Goal: Communication & Community: Participate in discussion

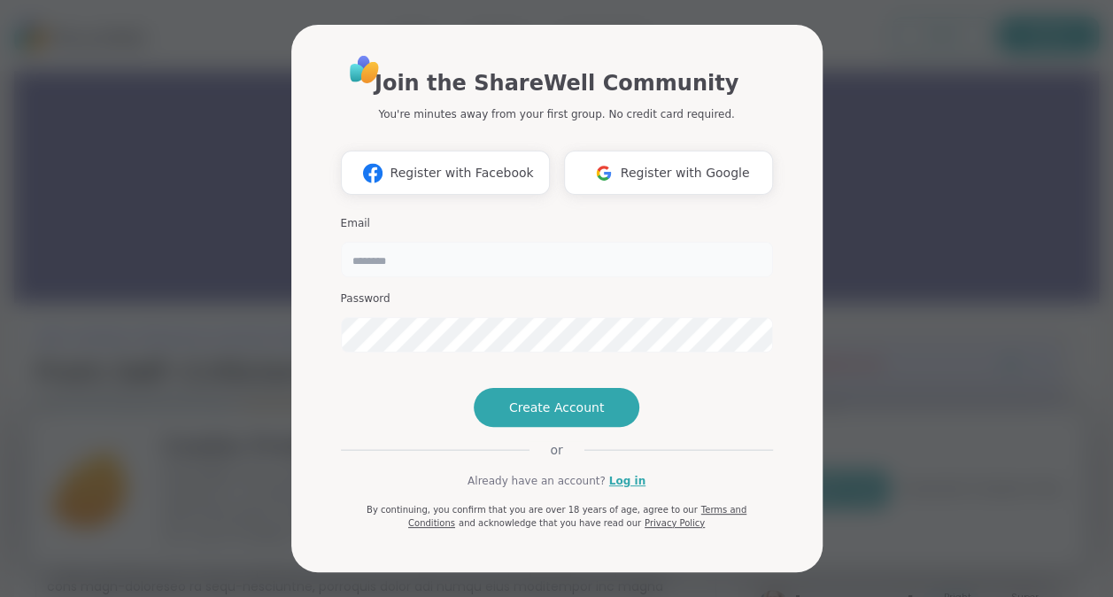
drag, startPoint x: 0, startPoint y: 0, endPoint x: 427, endPoint y: 244, distance: 491.7
click at [427, 244] on input "email" at bounding box center [557, 259] width 432 height 35
click at [343, 411] on div "Join the ShareWell Community You're minutes away from your first group. No cred…" at bounding box center [557, 291] width 432 height 476
click at [578, 416] on span "Create Account" at bounding box center [557, 407] width 96 height 18
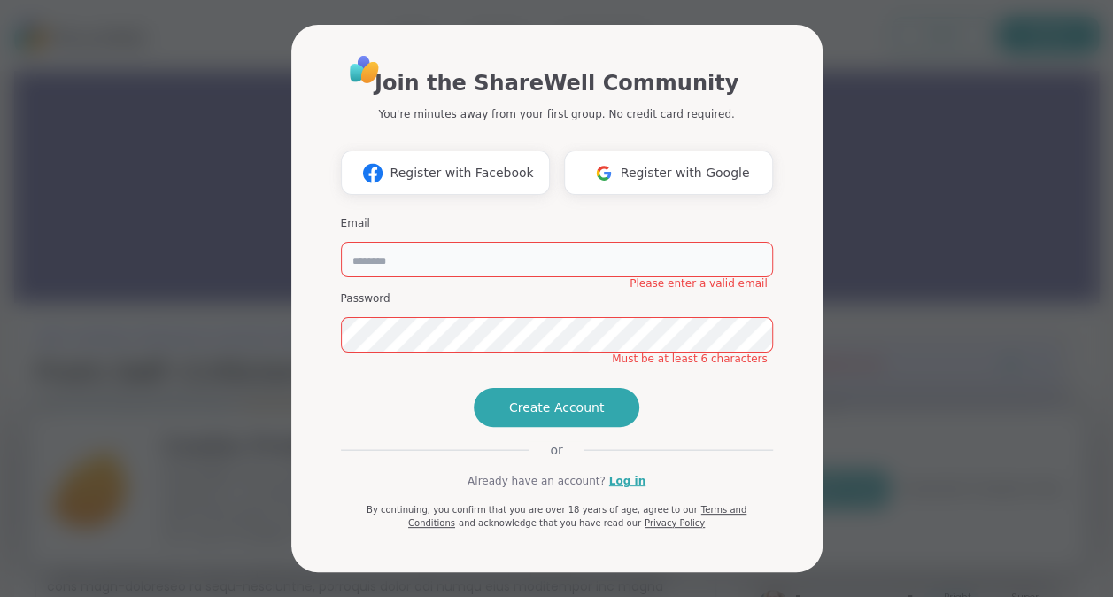
click at [467, 250] on input "email" at bounding box center [557, 259] width 432 height 35
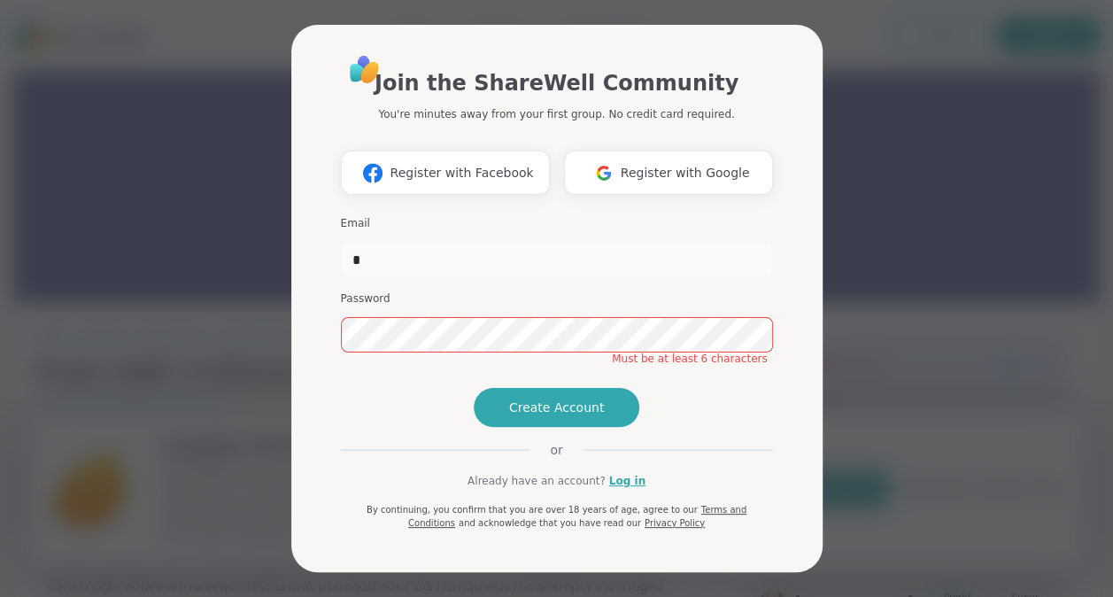
type input "**********"
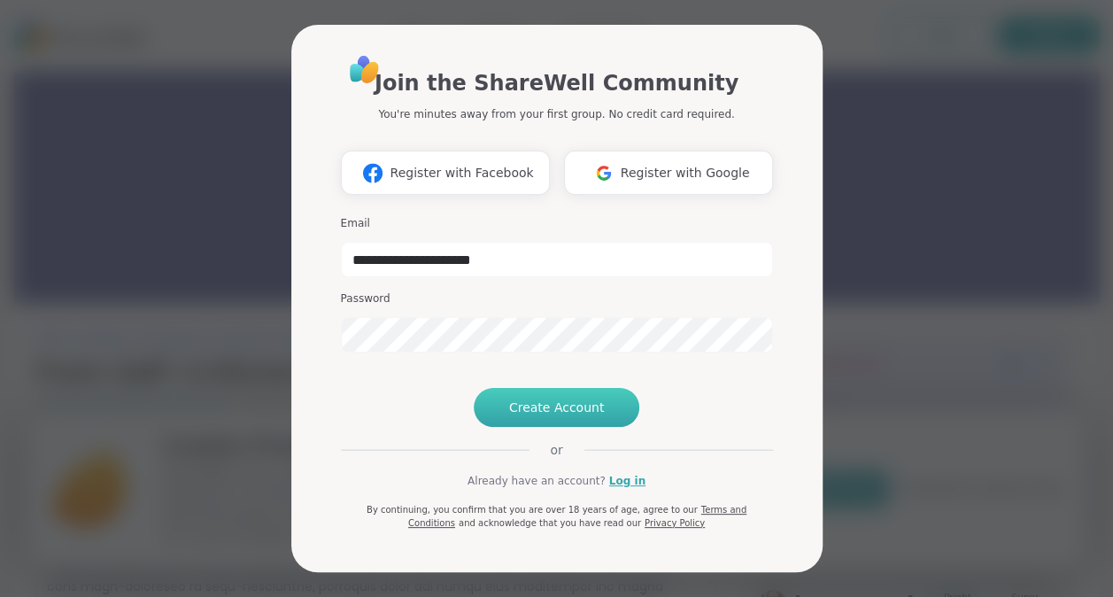
click at [561, 427] on button "Create Account" at bounding box center [557, 407] width 166 height 39
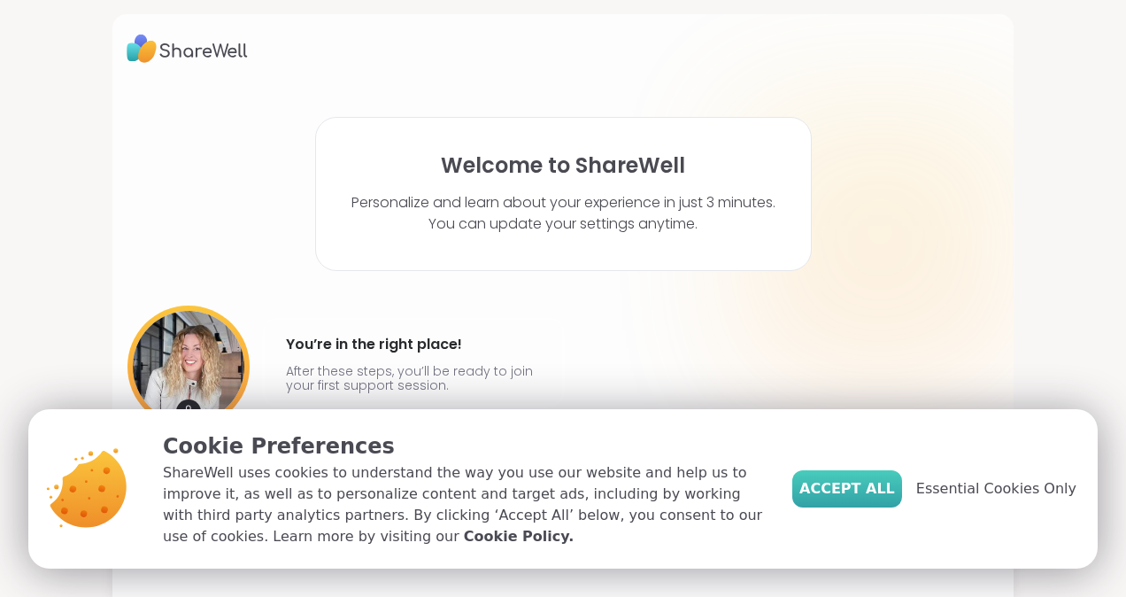
click at [883, 474] on button "Accept All" at bounding box center [847, 488] width 110 height 37
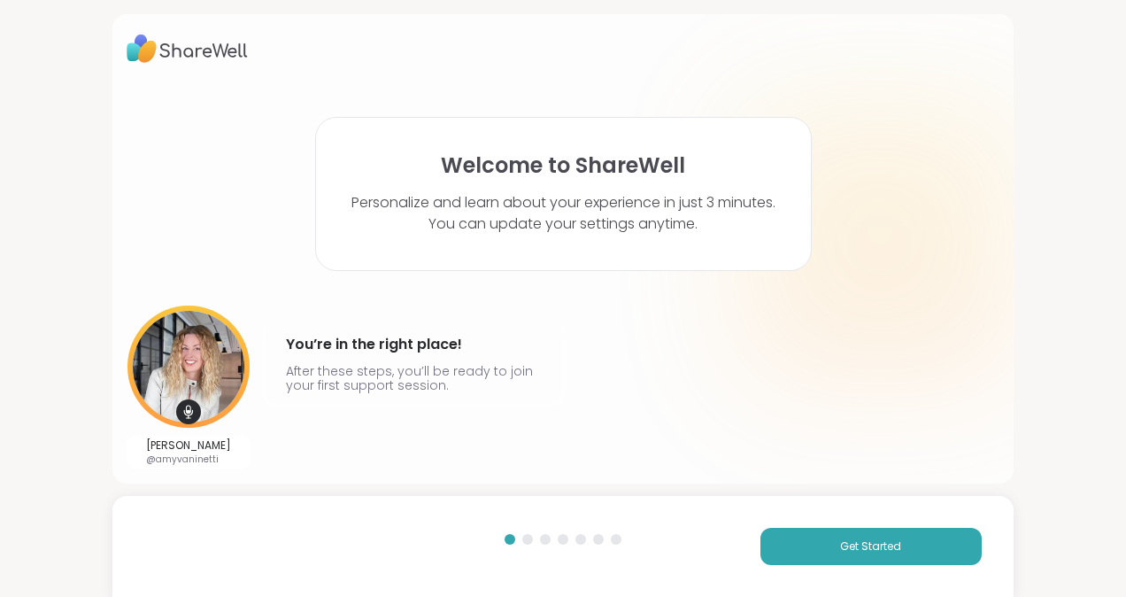
click at [171, 377] on img at bounding box center [188, 366] width 122 height 122
click at [1045, 330] on div "Welcome to ShareWell Personalize and learn about your experience in just 3 minu…" at bounding box center [563, 298] width 1126 height 597
click at [854, 538] on span "Get Started" at bounding box center [870, 546] width 61 height 16
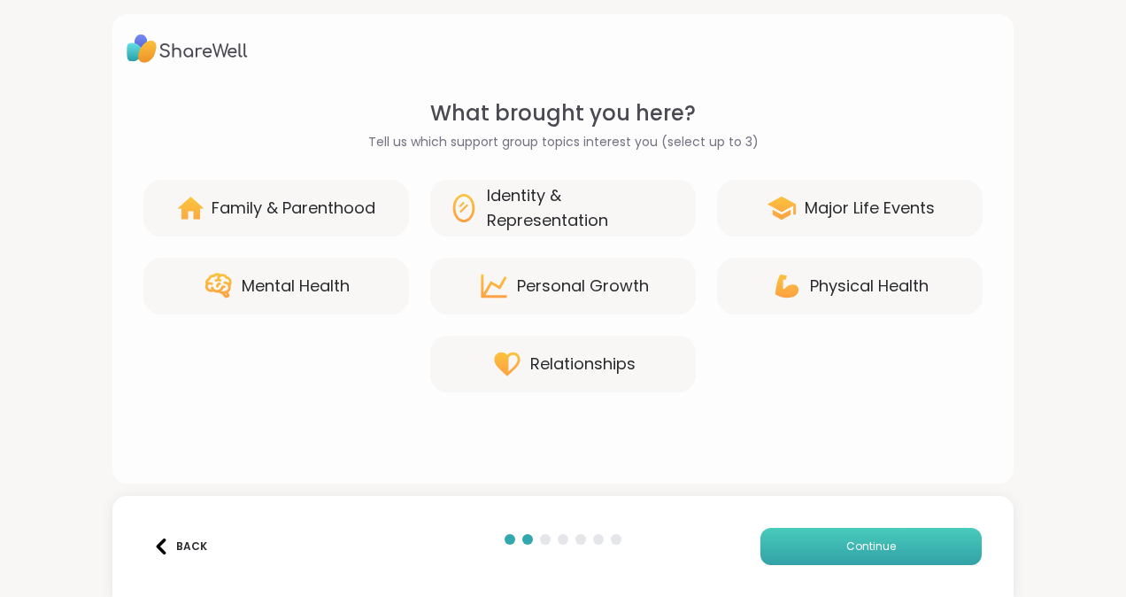
click at [854, 540] on span "Continue" at bounding box center [871, 546] width 50 height 16
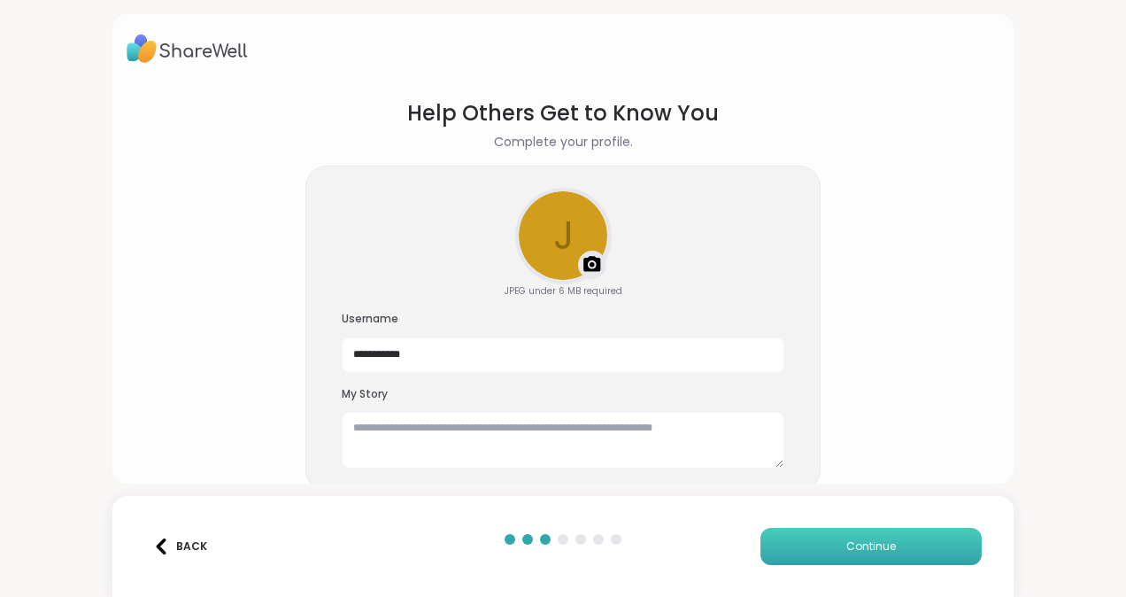
click at [854, 540] on span "Continue" at bounding box center [871, 546] width 50 height 16
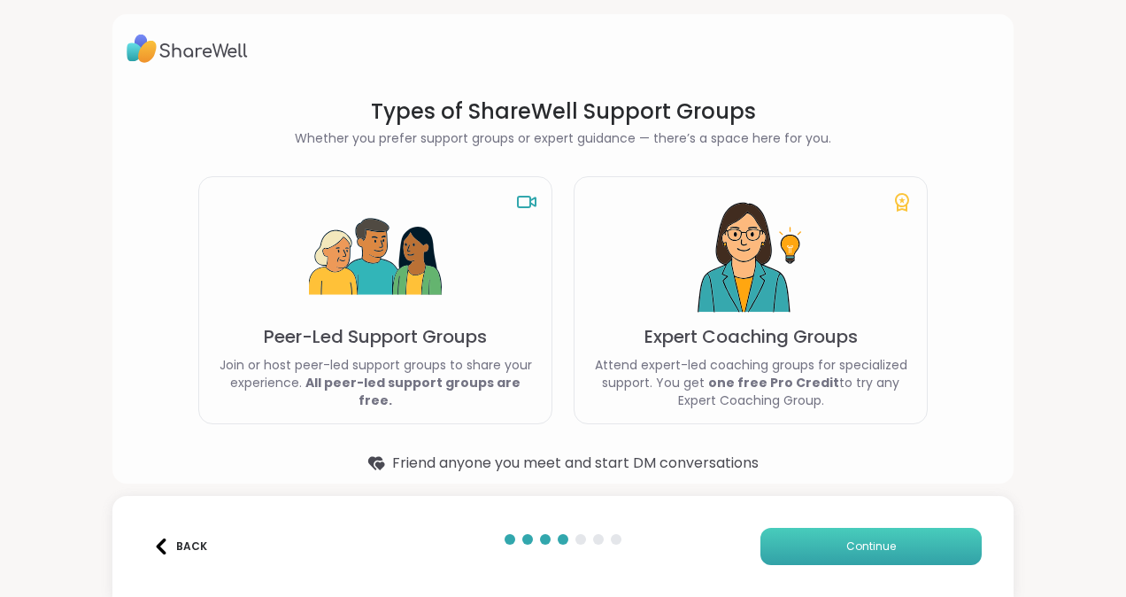
click at [854, 540] on span "Continue" at bounding box center [871, 546] width 50 height 16
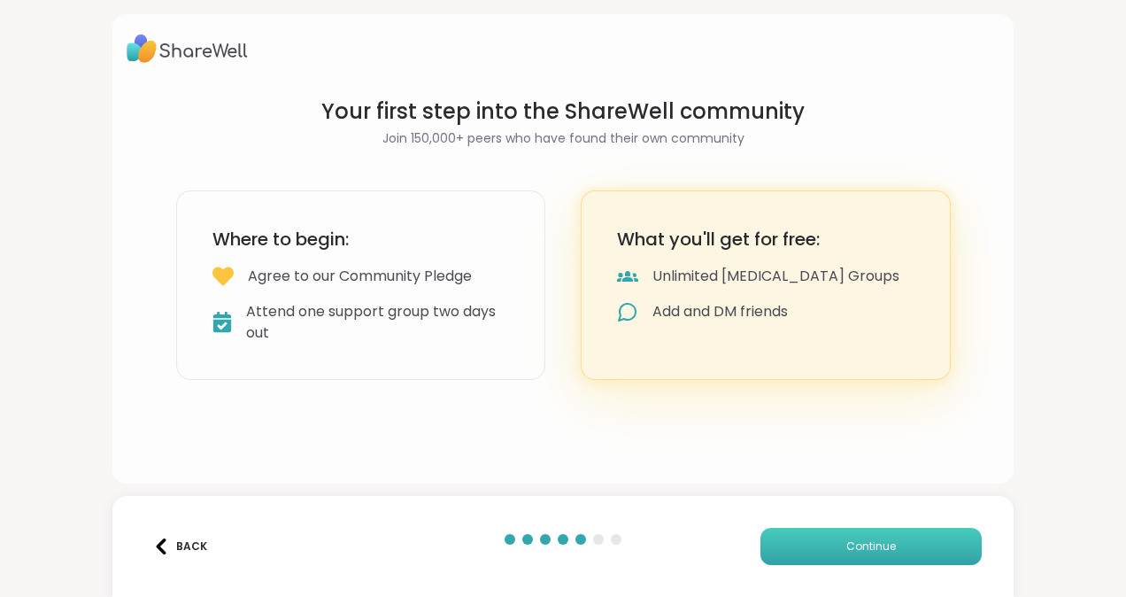
click at [854, 540] on span "Continue" at bounding box center [871, 546] width 50 height 16
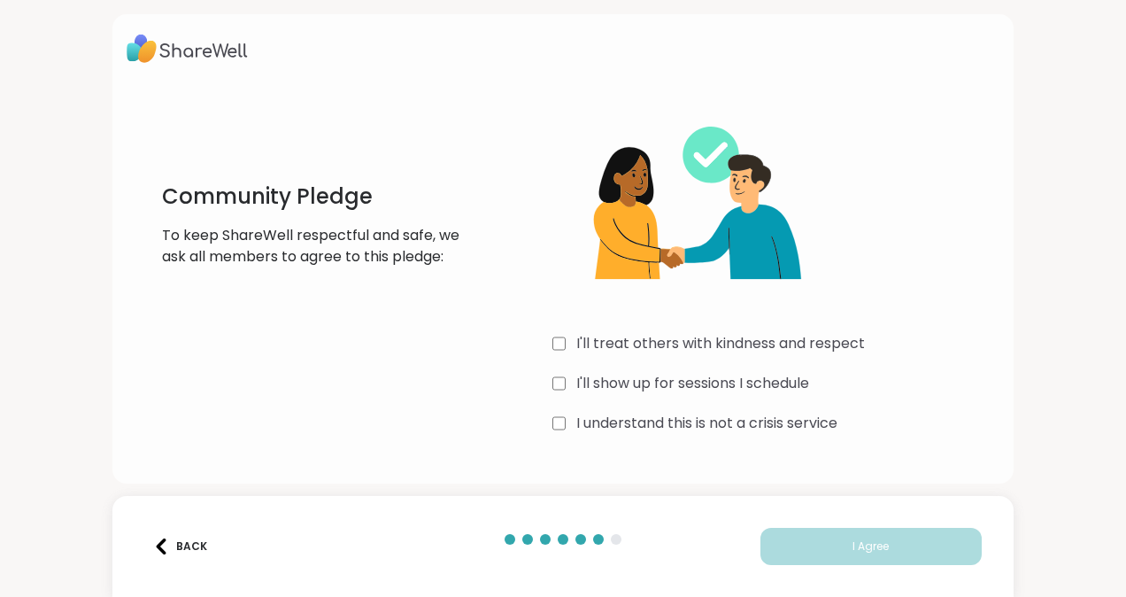
click at [612, 542] on div at bounding box center [616, 539] width 11 height 11
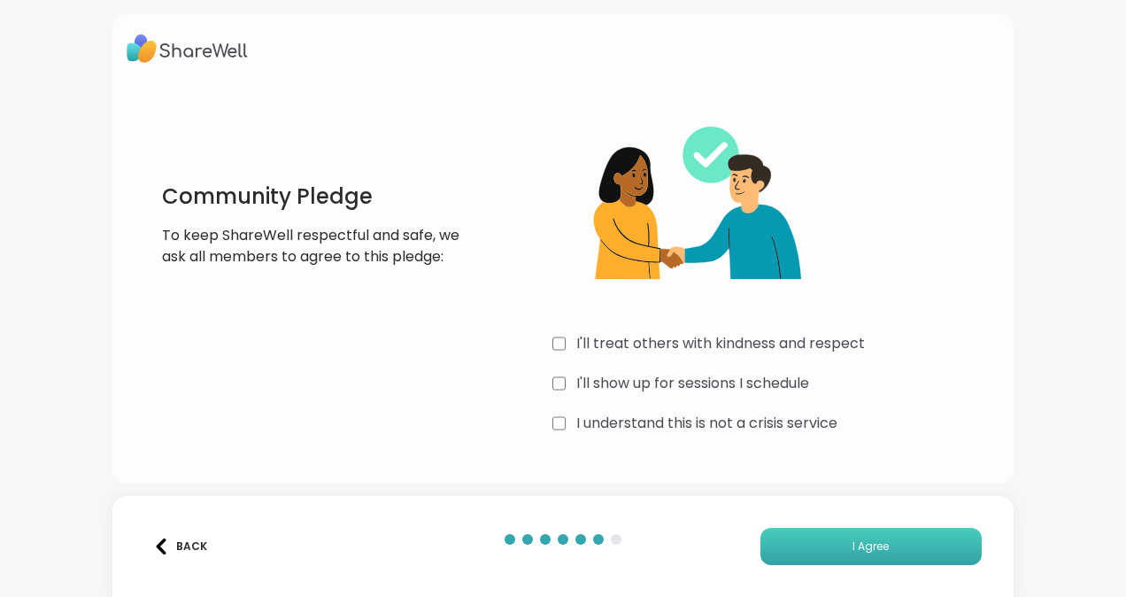
click at [821, 541] on button "I Agree" at bounding box center [870, 546] width 221 height 37
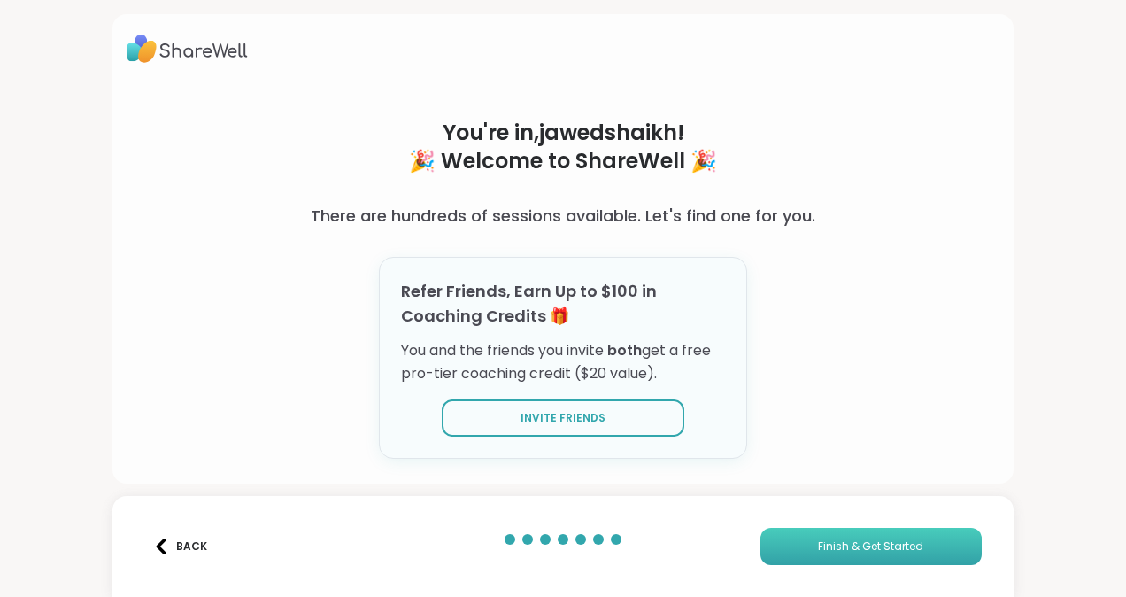
click at [830, 550] on span "Finish & Get Started" at bounding box center [870, 546] width 105 height 16
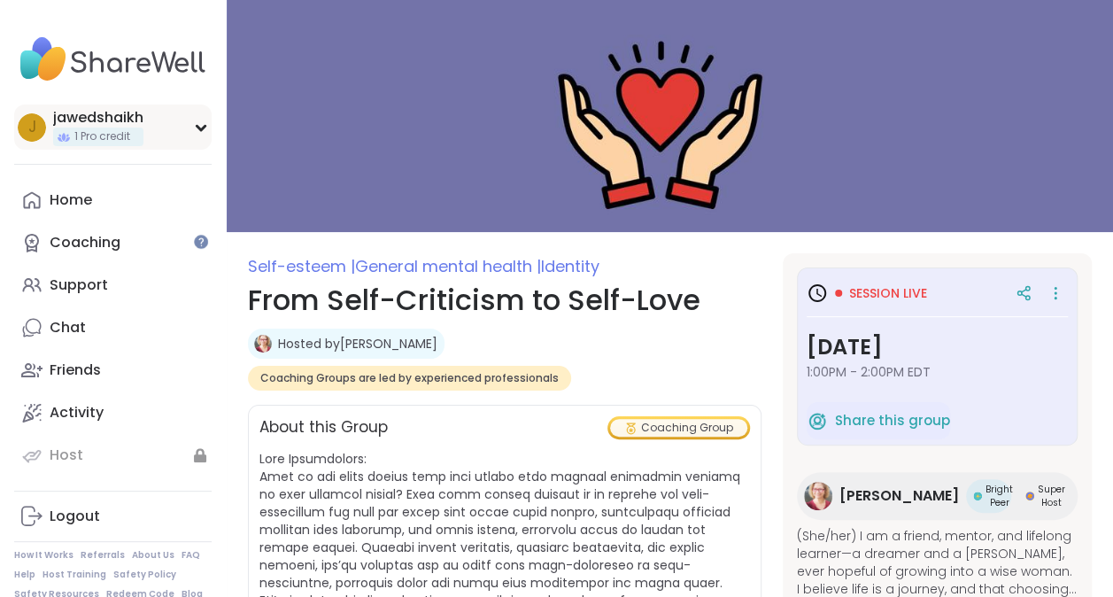
click at [211, 127] on div "j jawedshaikh 1 Pro credit" at bounding box center [112, 126] width 197 height 45
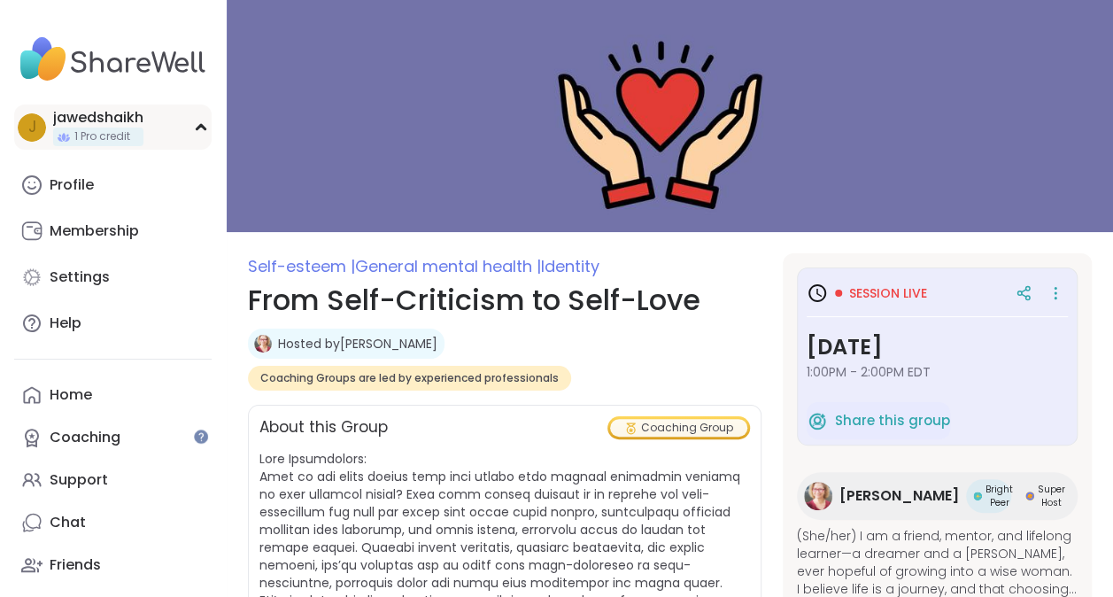
click at [207, 120] on div "j jawedshaikh 1 Pro credit" at bounding box center [112, 126] width 197 height 45
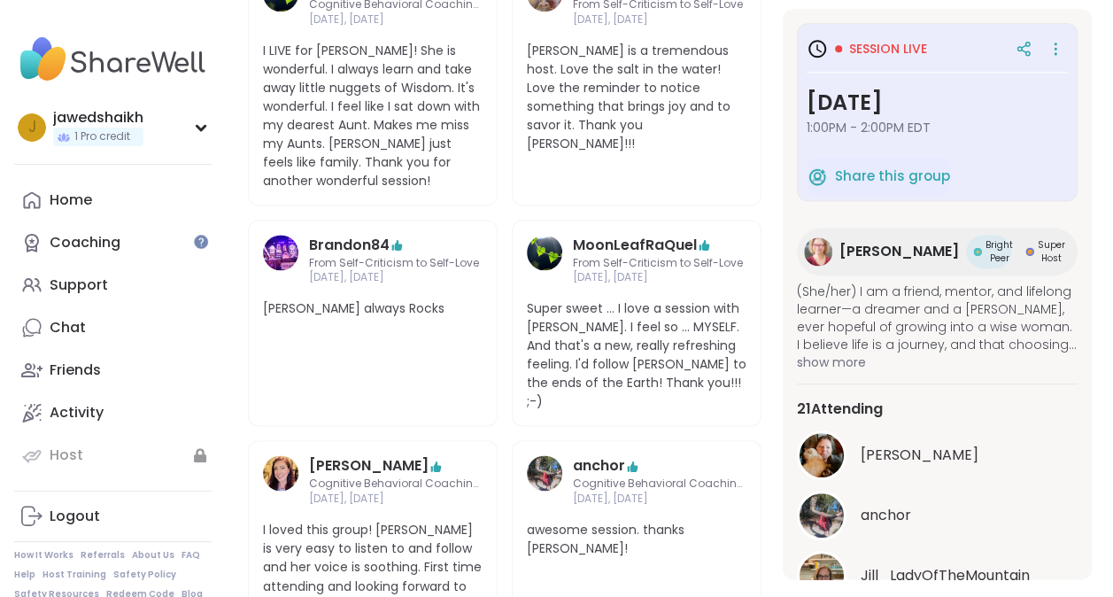
scroll to position [77, 0]
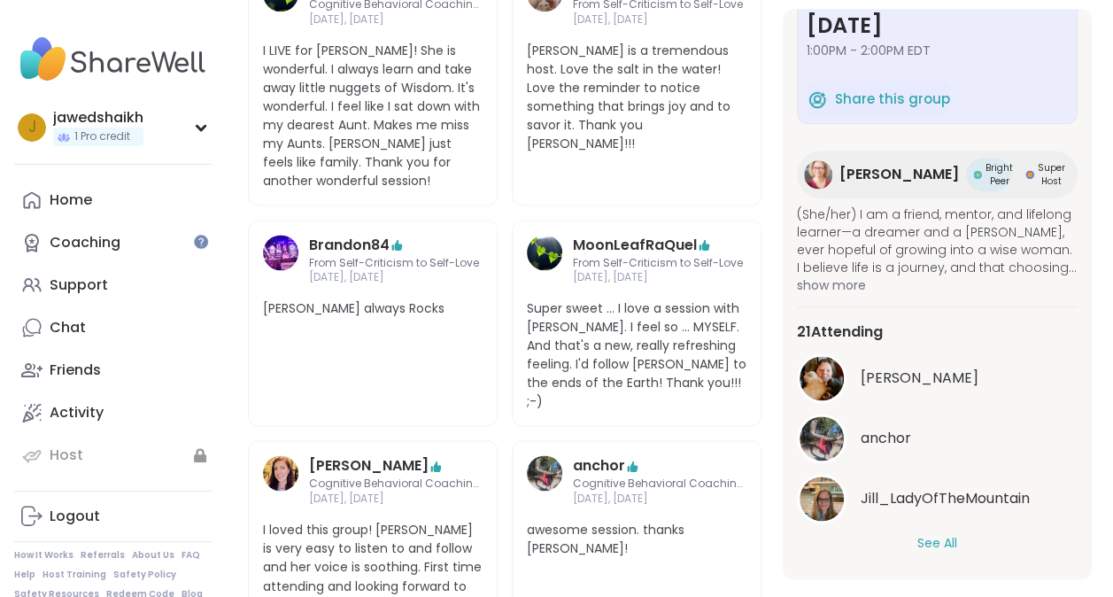
click at [944, 534] on button "See All" at bounding box center [937, 543] width 40 height 19
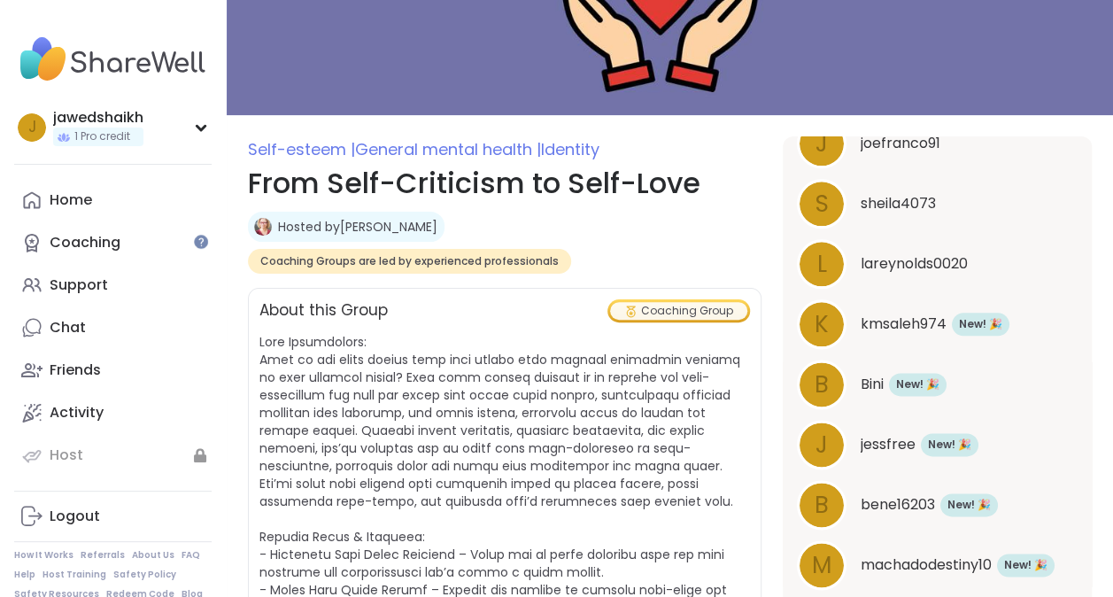
scroll to position [1162, 0]
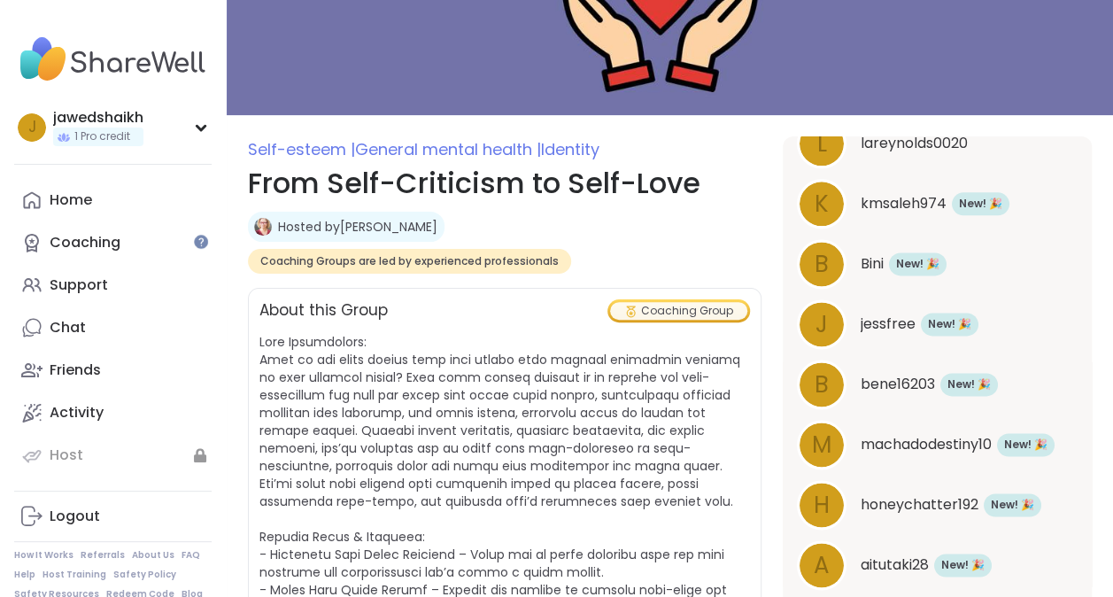
click at [463, 428] on span at bounding box center [504, 589] width 490 height 513
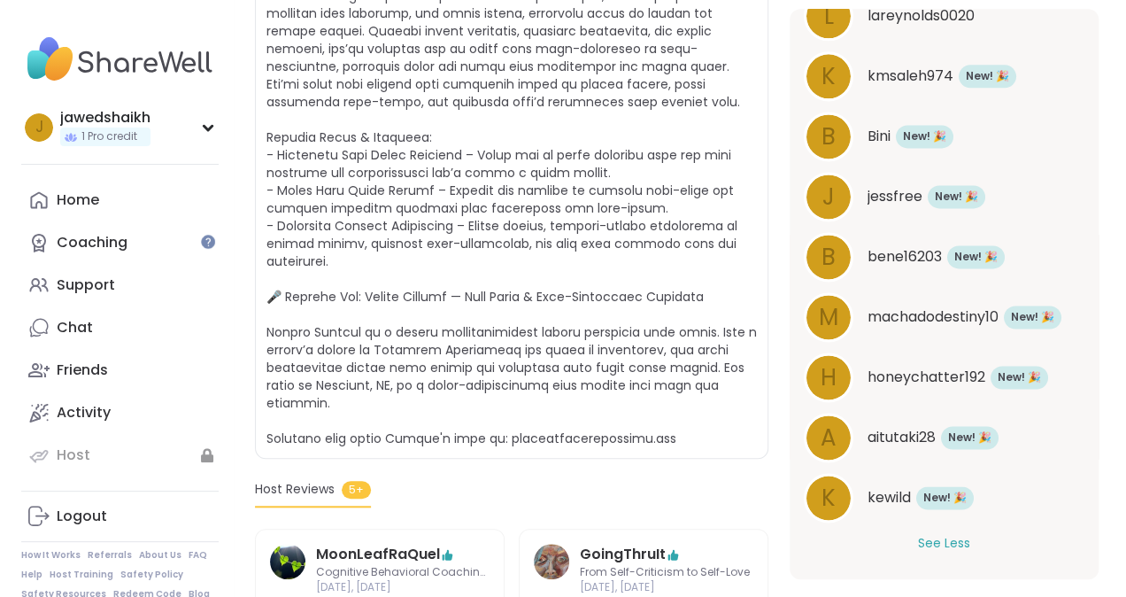
scroll to position [0, 0]
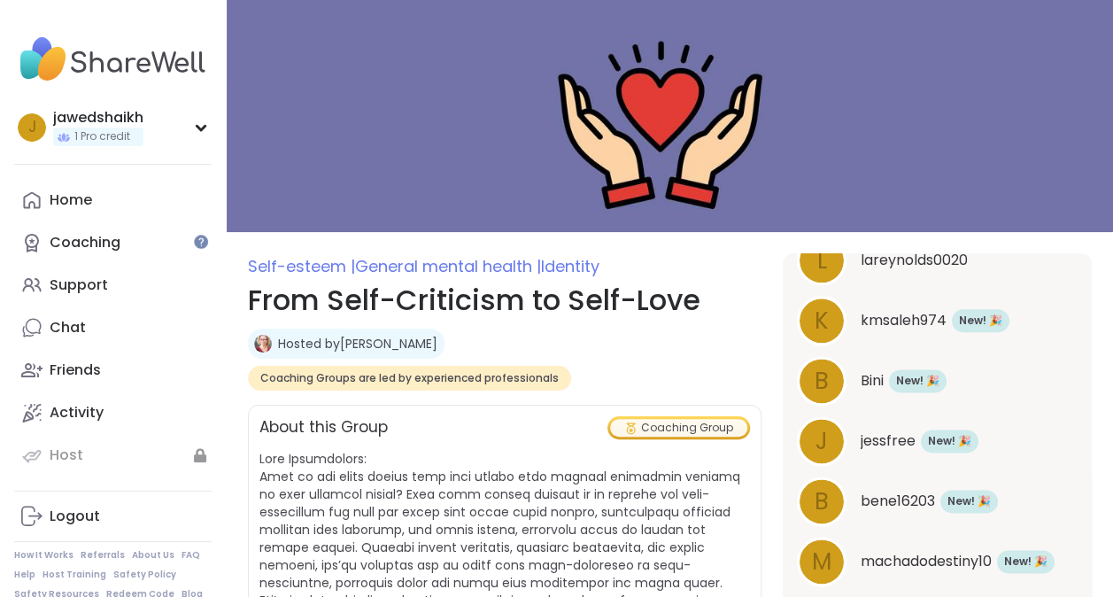
click at [1002, 386] on div "Bini New Member! 🎉 New! 🎉" at bounding box center [969, 380] width 217 height 23
click at [73, 328] on div "Chat" at bounding box center [68, 327] width 36 height 19
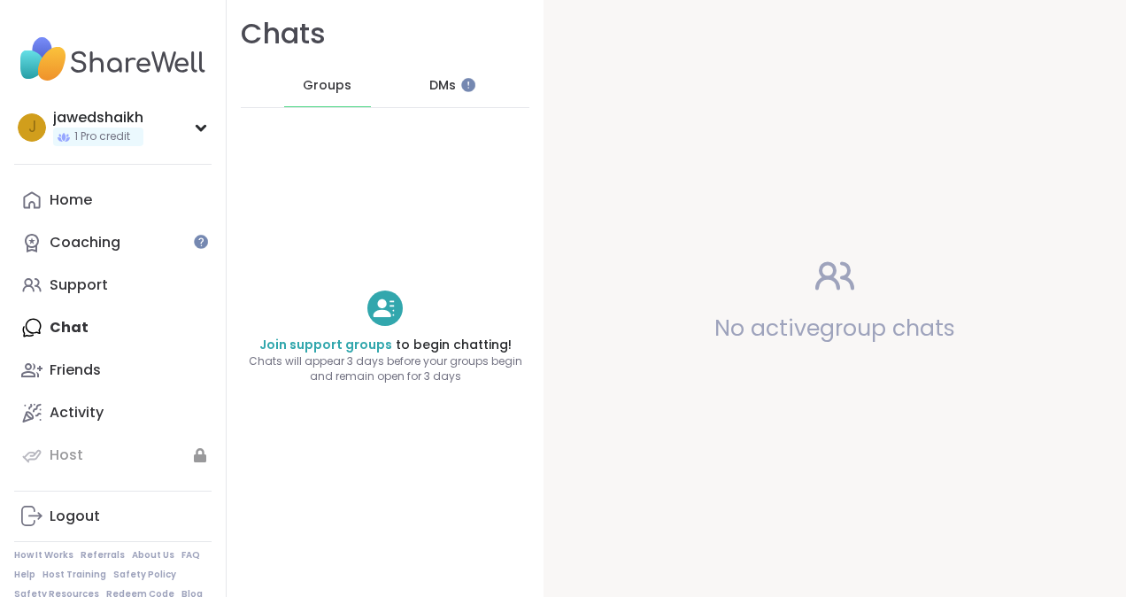
click at [429, 91] on span "DMs" at bounding box center [442, 86] width 27 height 18
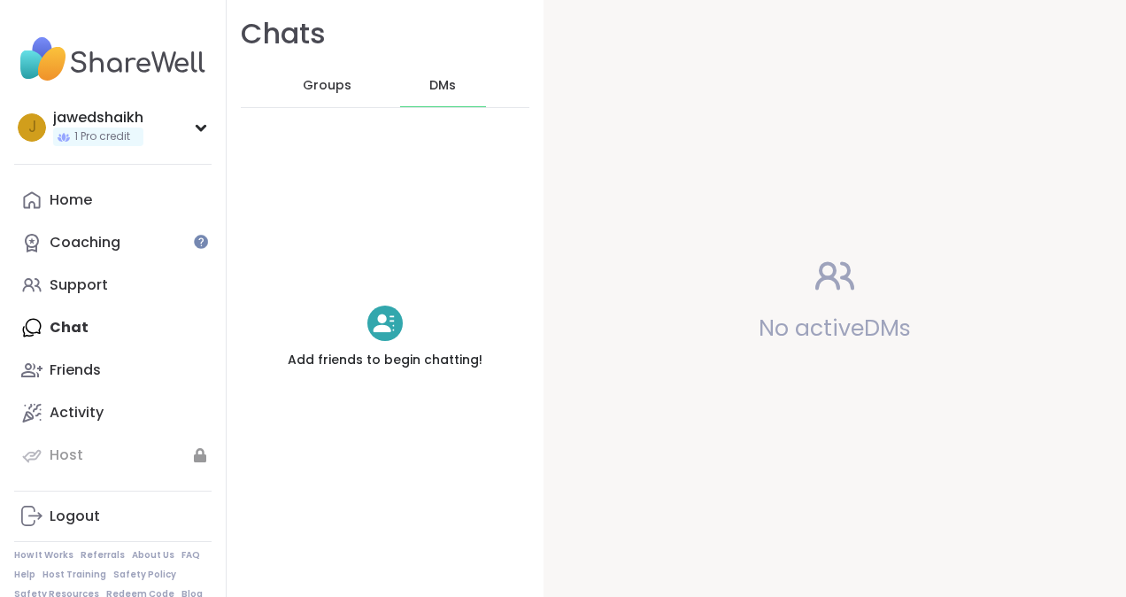
click at [334, 69] on div "Groups" at bounding box center [327, 86] width 87 height 42
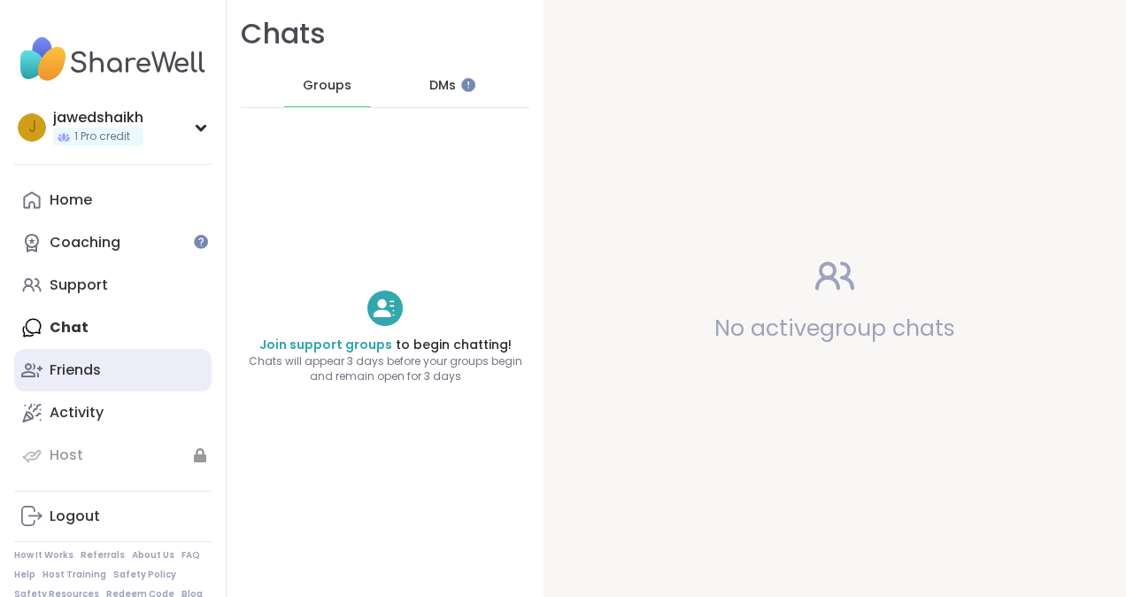
click at [62, 359] on link "Friends" at bounding box center [112, 370] width 197 height 42
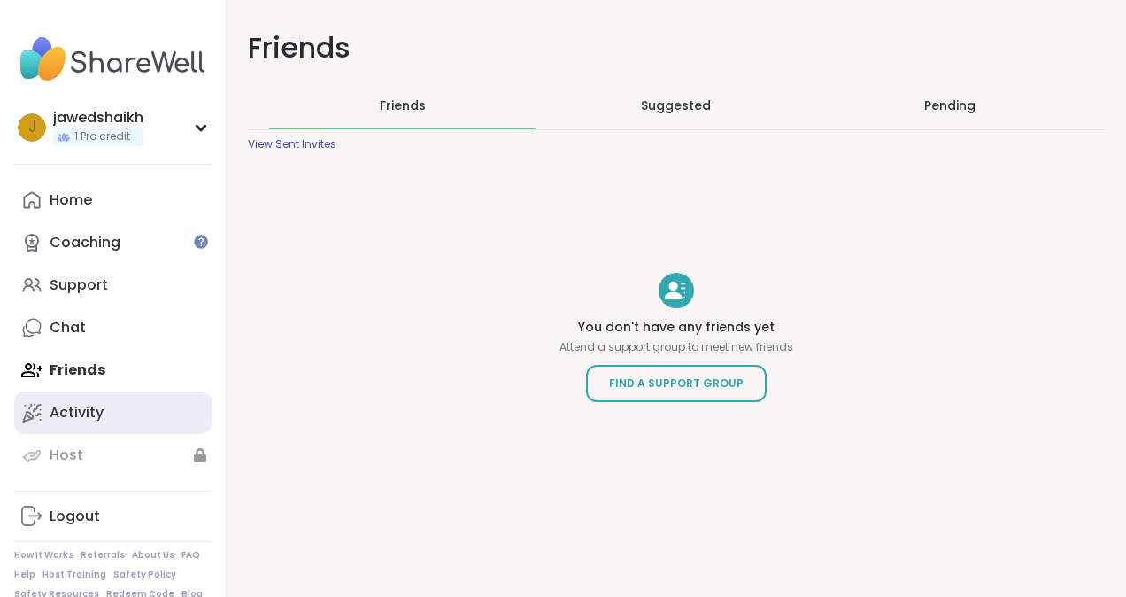
click at [63, 423] on link "Activity" at bounding box center [112, 412] width 197 height 42
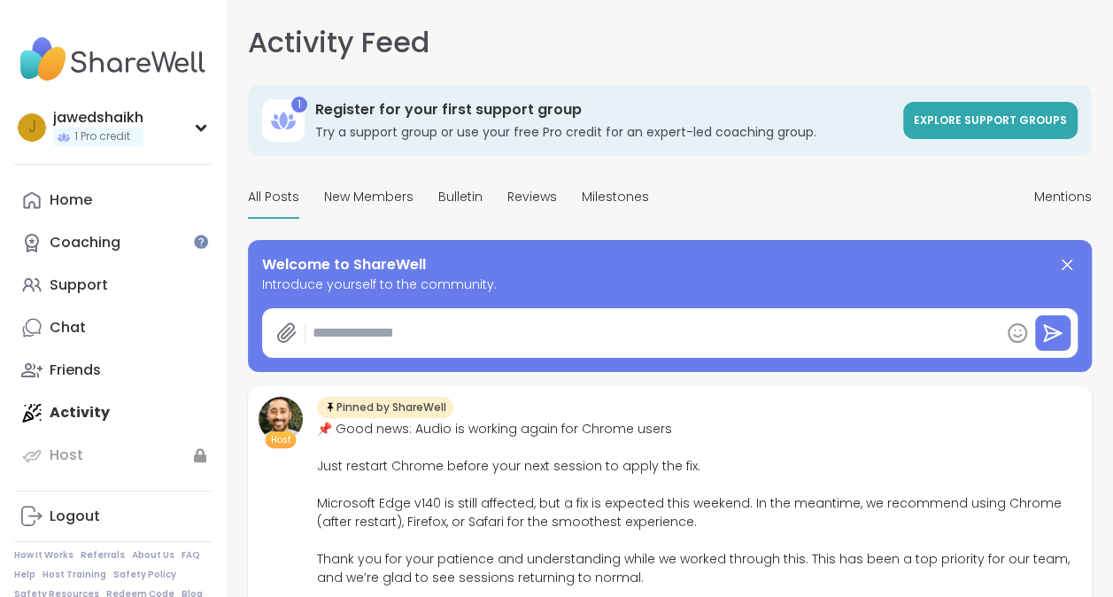
click at [344, 425] on div "📌 Good news: Audio is working again for Chrome users Just restart Chrome before…" at bounding box center [699, 522] width 764 height 205
click at [414, 327] on textarea at bounding box center [652, 332] width 694 height 35
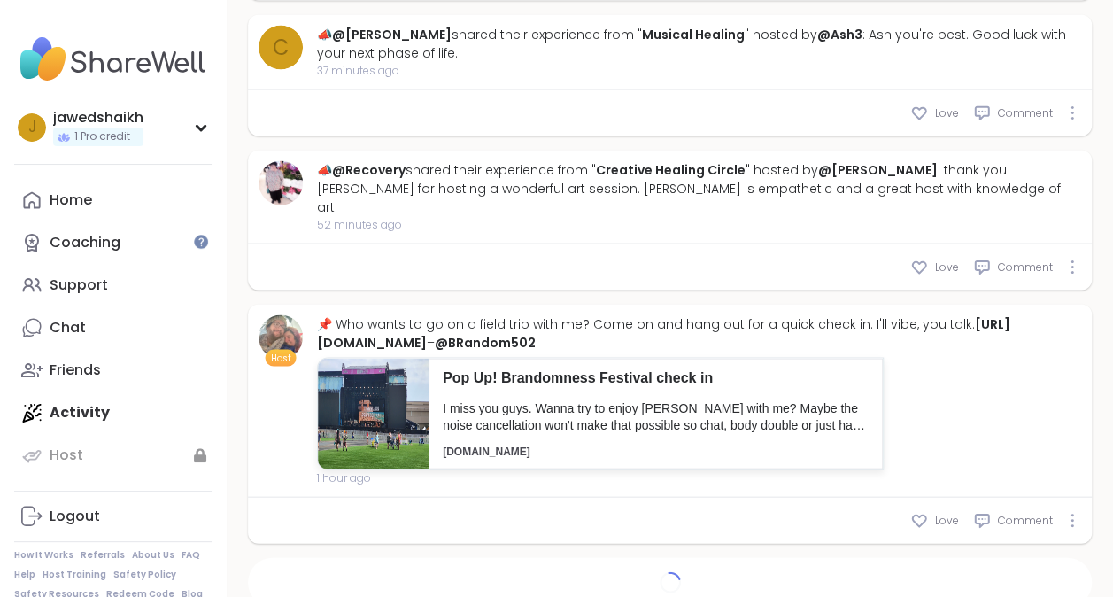
scroll to position [1660, 0]
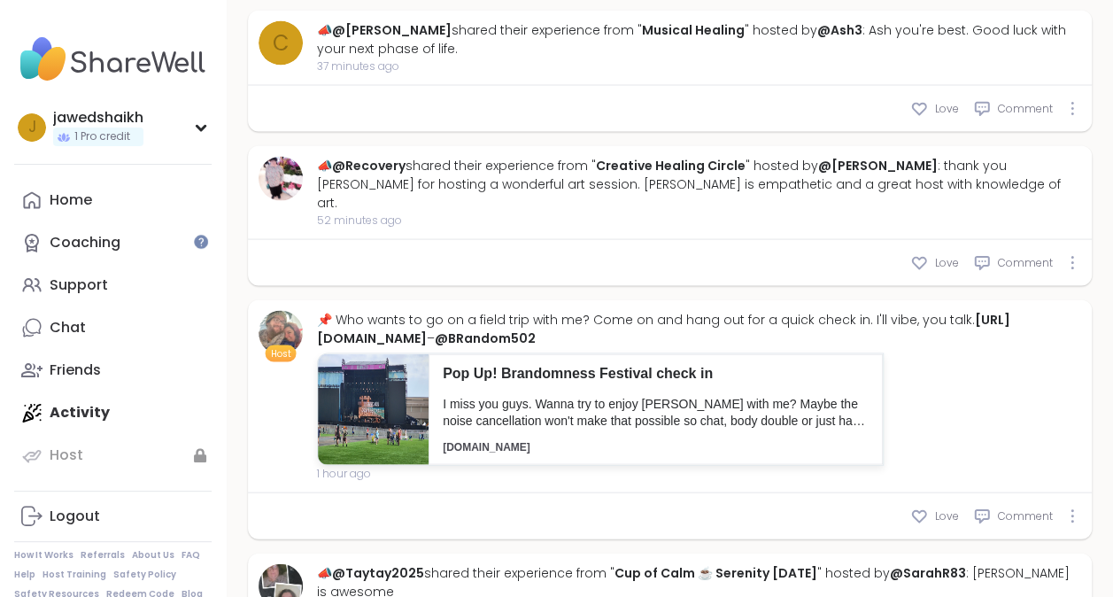
type textarea "*"
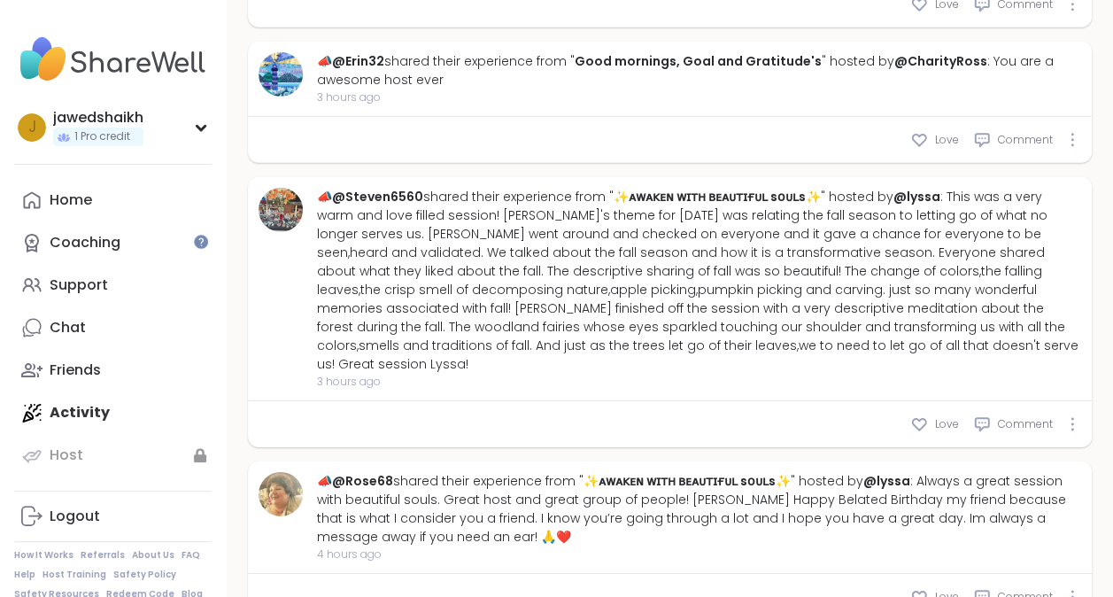
scroll to position [0, 0]
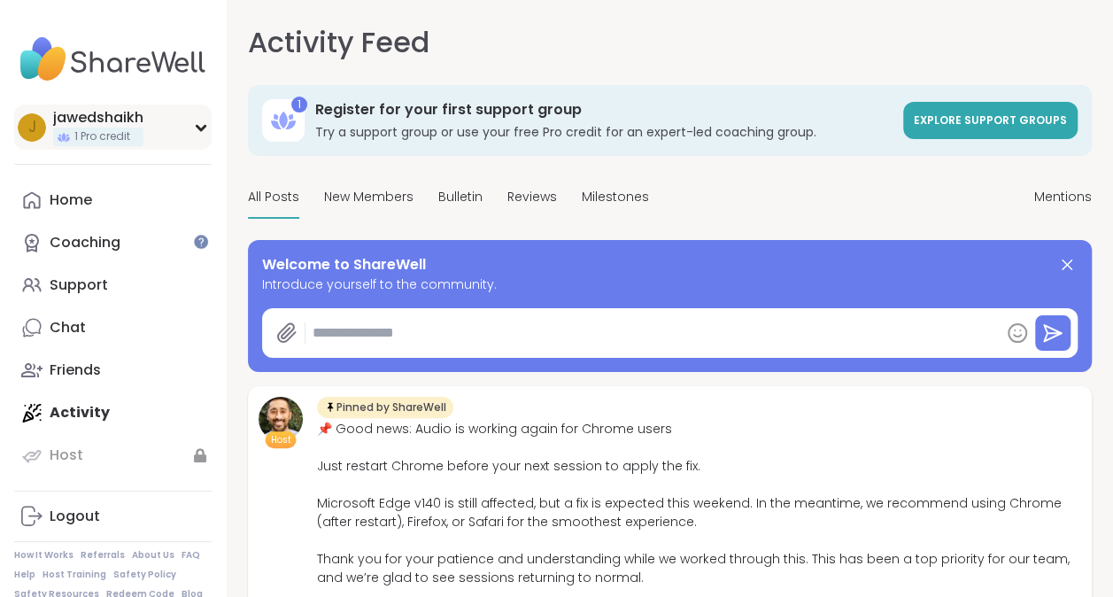
click at [195, 124] on icon at bounding box center [201, 127] width 14 height 9
